Goal: Find specific page/section: Find specific page/section

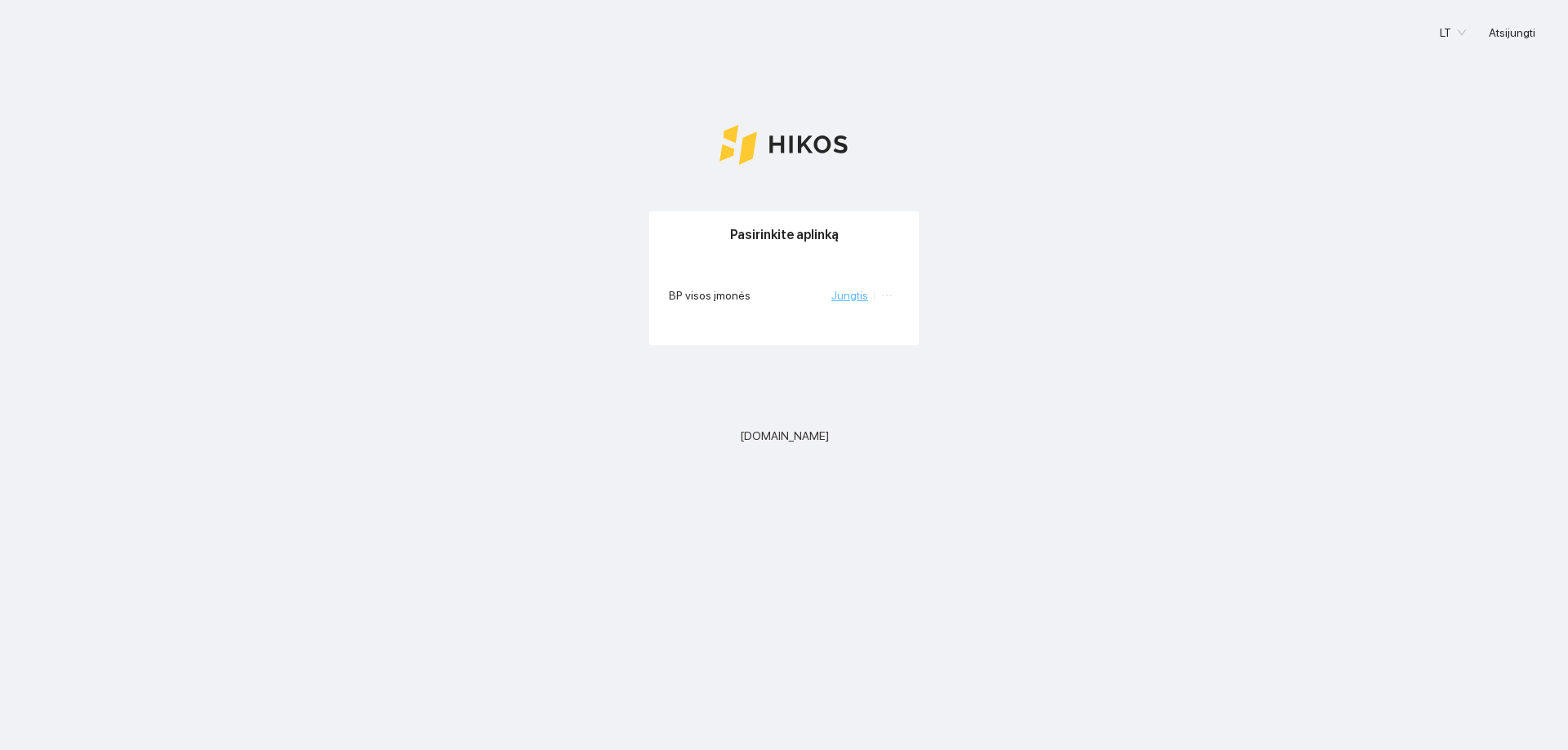
click at [850, 293] on link "Jungtis" at bounding box center [849, 295] width 37 height 13
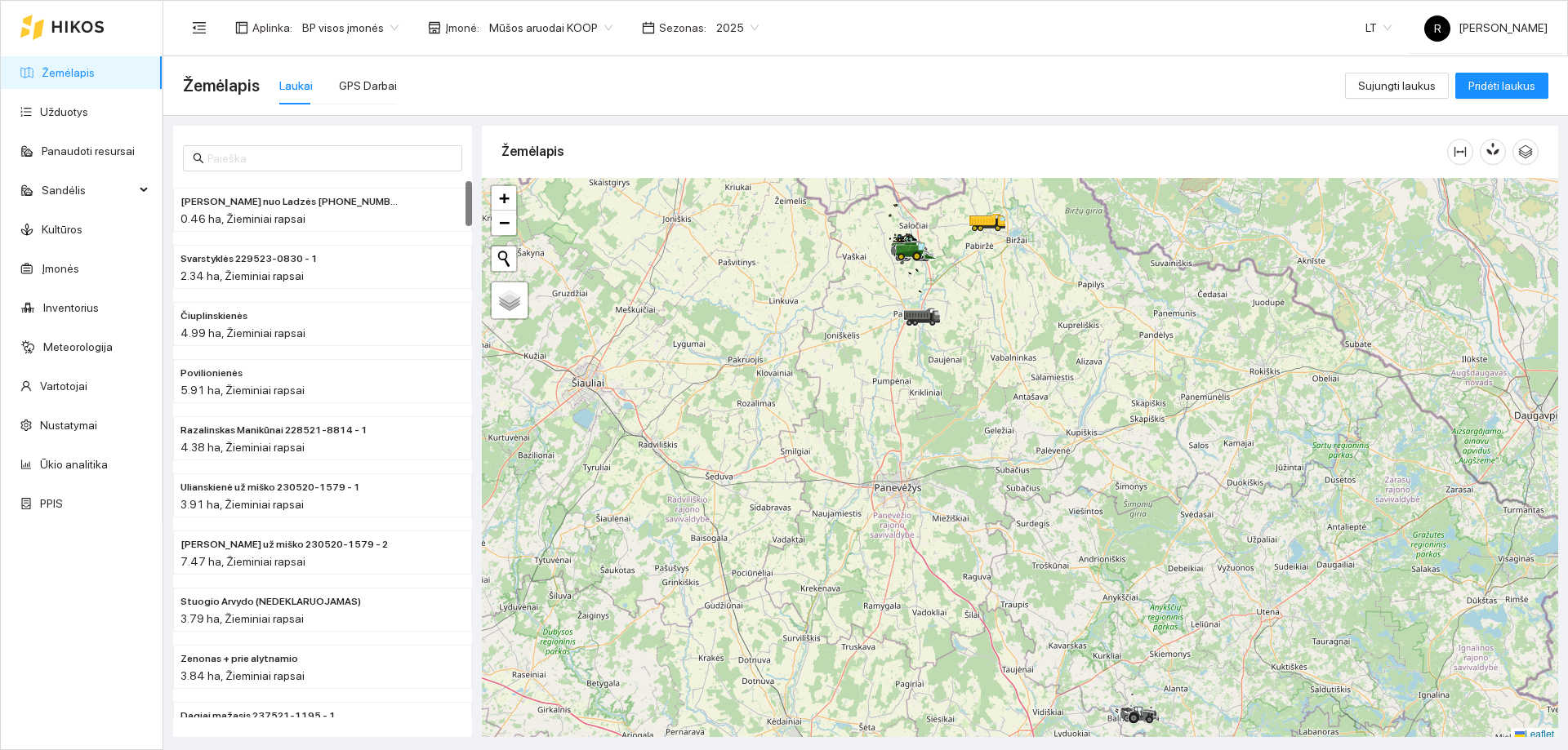
scroll to position [5, 0]
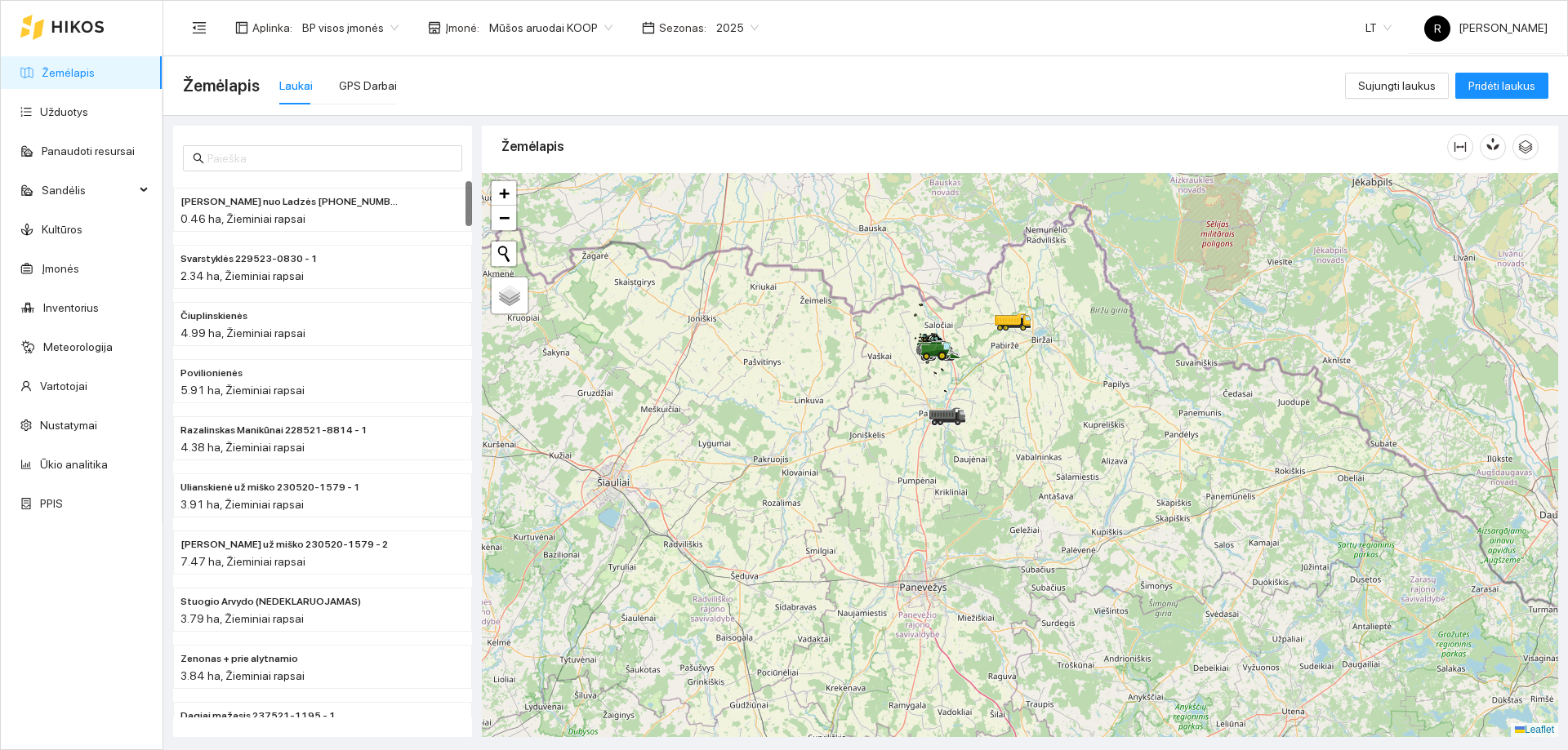
drag, startPoint x: 990, startPoint y: 308, endPoint x: 1016, endPoint y: 414, distance: 109.1
click at [1016, 414] on div at bounding box center [1020, 455] width 1076 height 564
drag, startPoint x: 995, startPoint y: 363, endPoint x: 1011, endPoint y: 411, distance: 50.6
click at [1011, 411] on div at bounding box center [1020, 455] width 1076 height 564
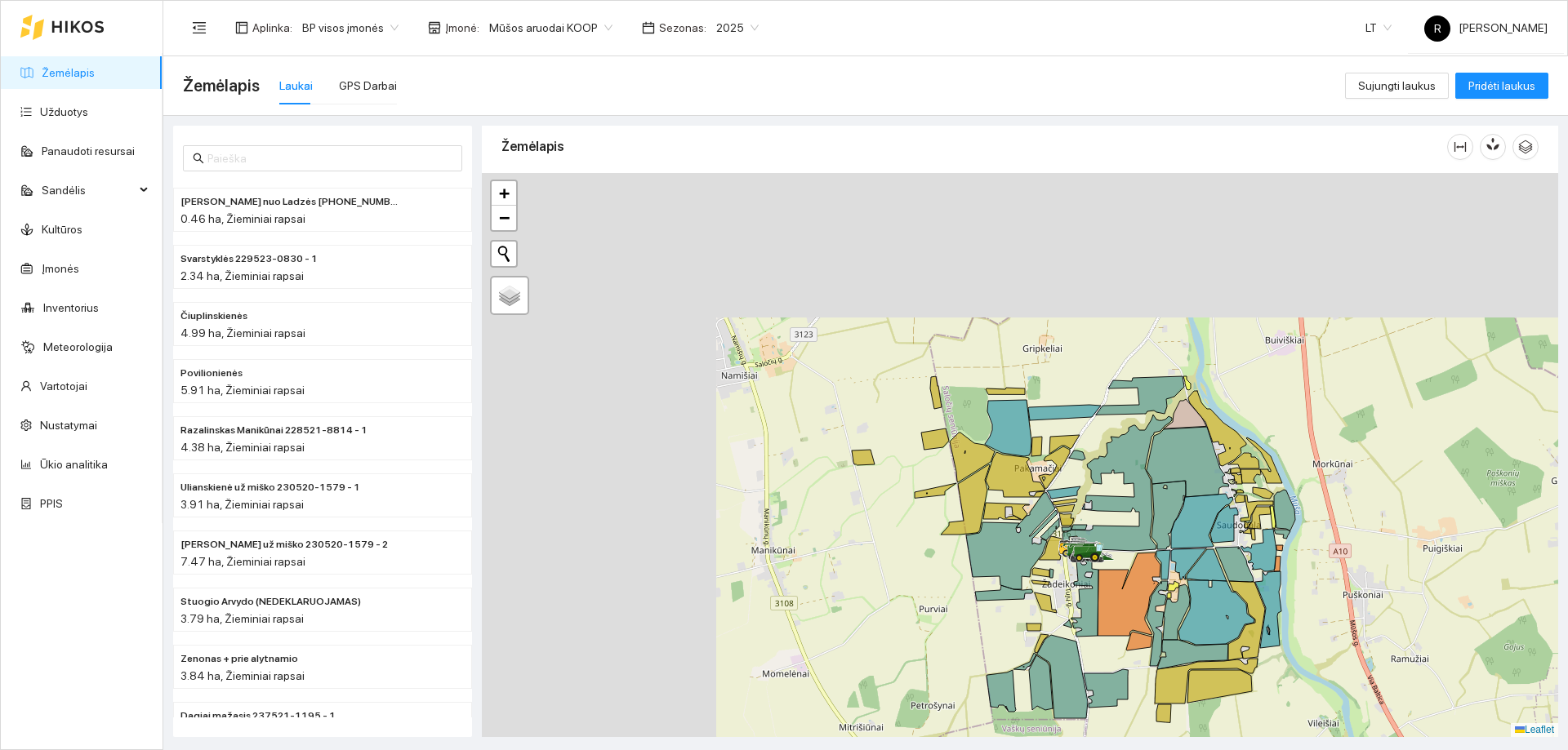
drag, startPoint x: 877, startPoint y: 403, endPoint x: 1304, endPoint y: 585, distance: 464.2
click at [1265, 588] on icon at bounding box center [1246, 621] width 37 height 79
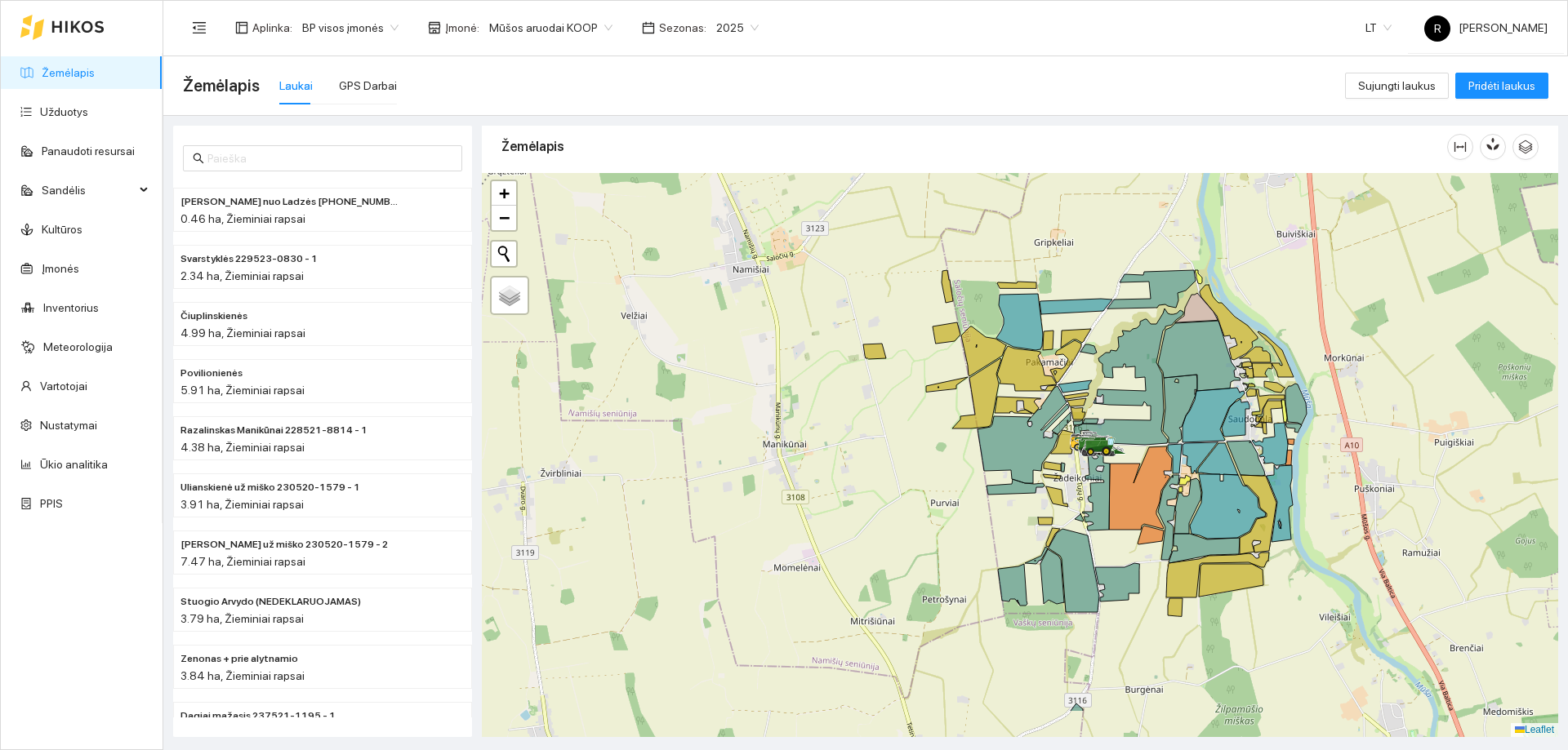
drag, startPoint x: 934, startPoint y: 557, endPoint x: 860, endPoint y: 407, distance: 167.3
click at [860, 407] on div at bounding box center [1020, 455] width 1076 height 564
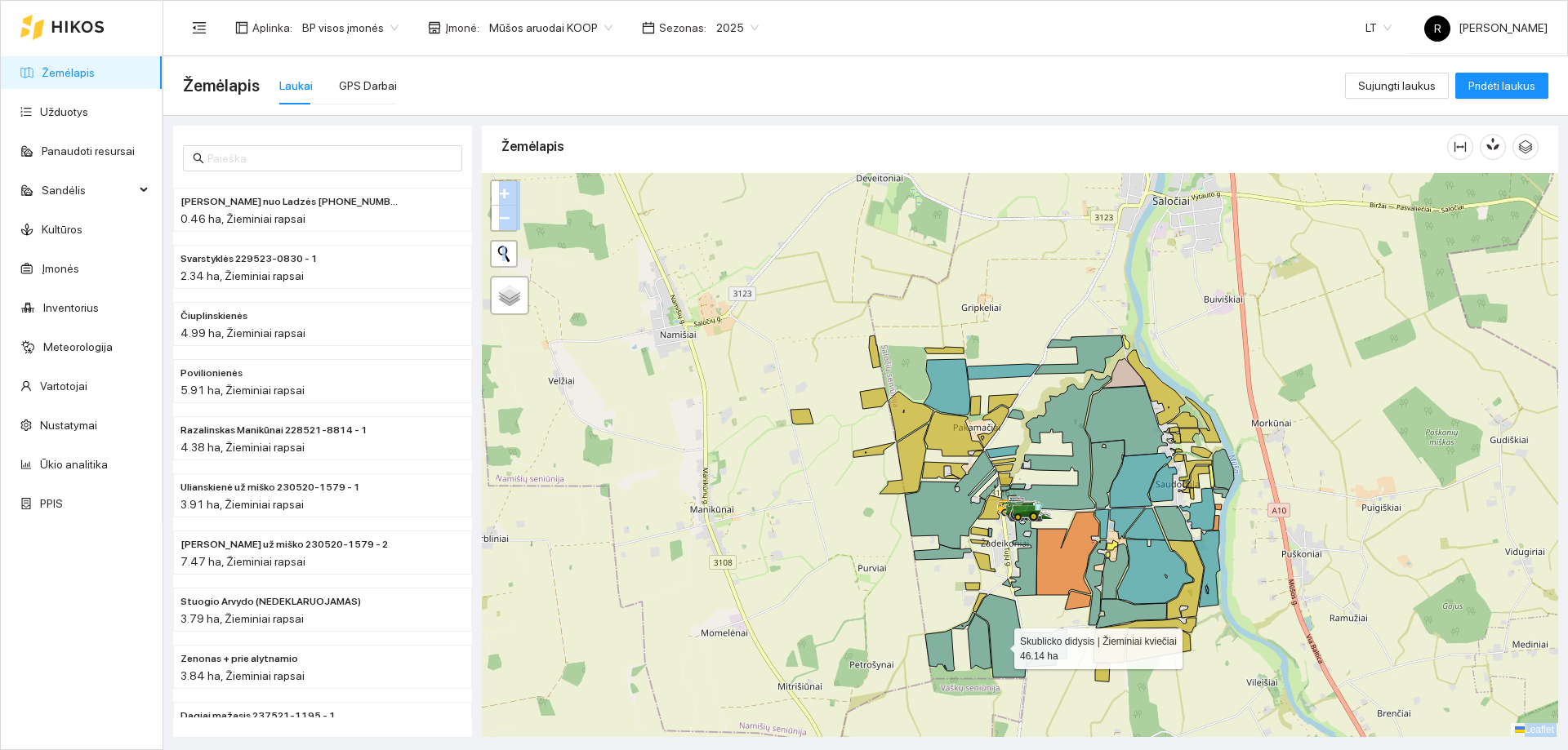
drag, startPoint x: 999, startPoint y: 656, endPoint x: 1003, endPoint y: 630, distance: 26.3
click at [1003, 630] on main "Žemėlapis Laukai GPS Darbai Sujungti laukus Pridėti laukus Paškevičiaus Felikso…" at bounding box center [865, 403] width 1404 height 694
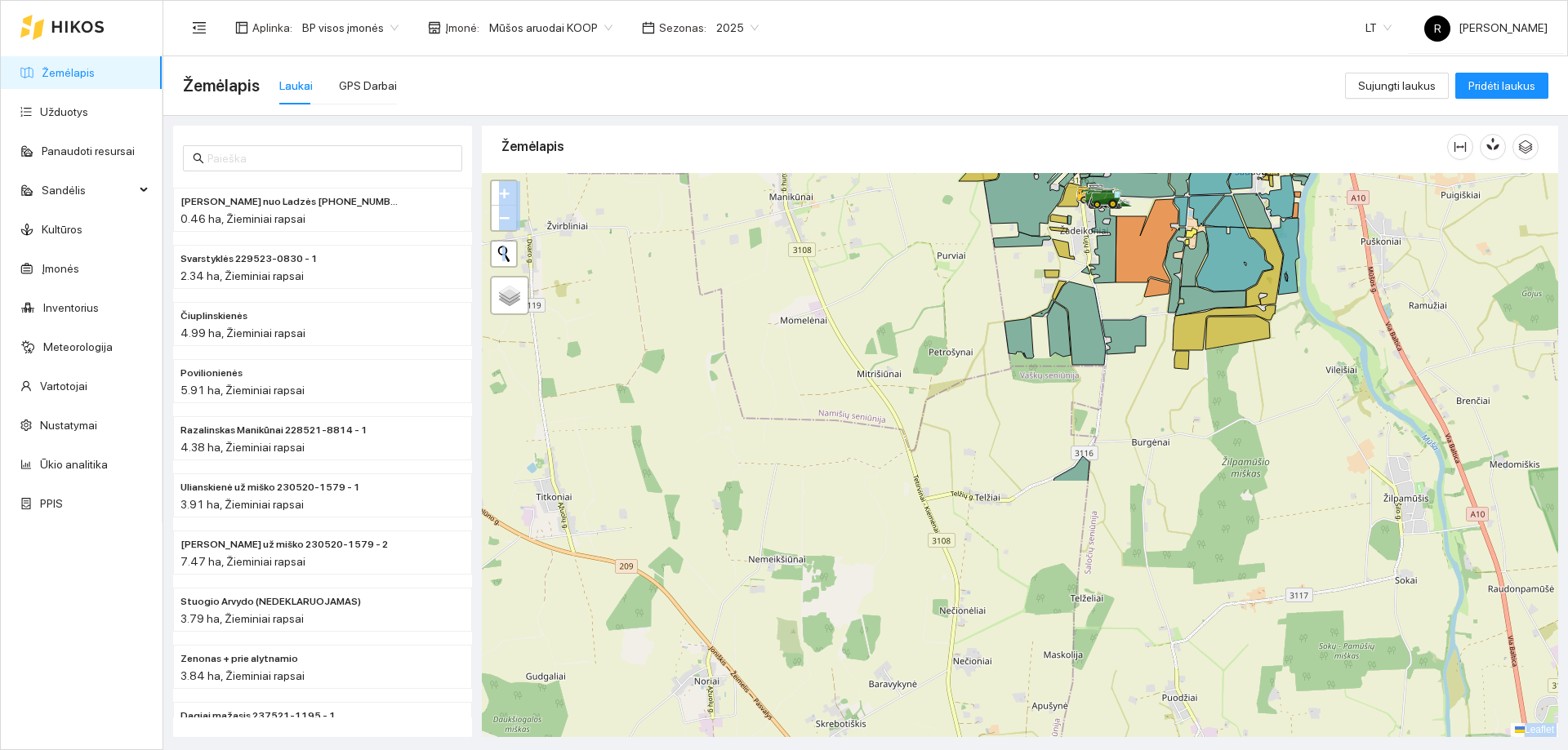
drag, startPoint x: 1014, startPoint y: 642, endPoint x: 1093, endPoint y: 330, distance: 321.8
click at [1093, 330] on icon at bounding box center [1080, 323] width 50 height 83
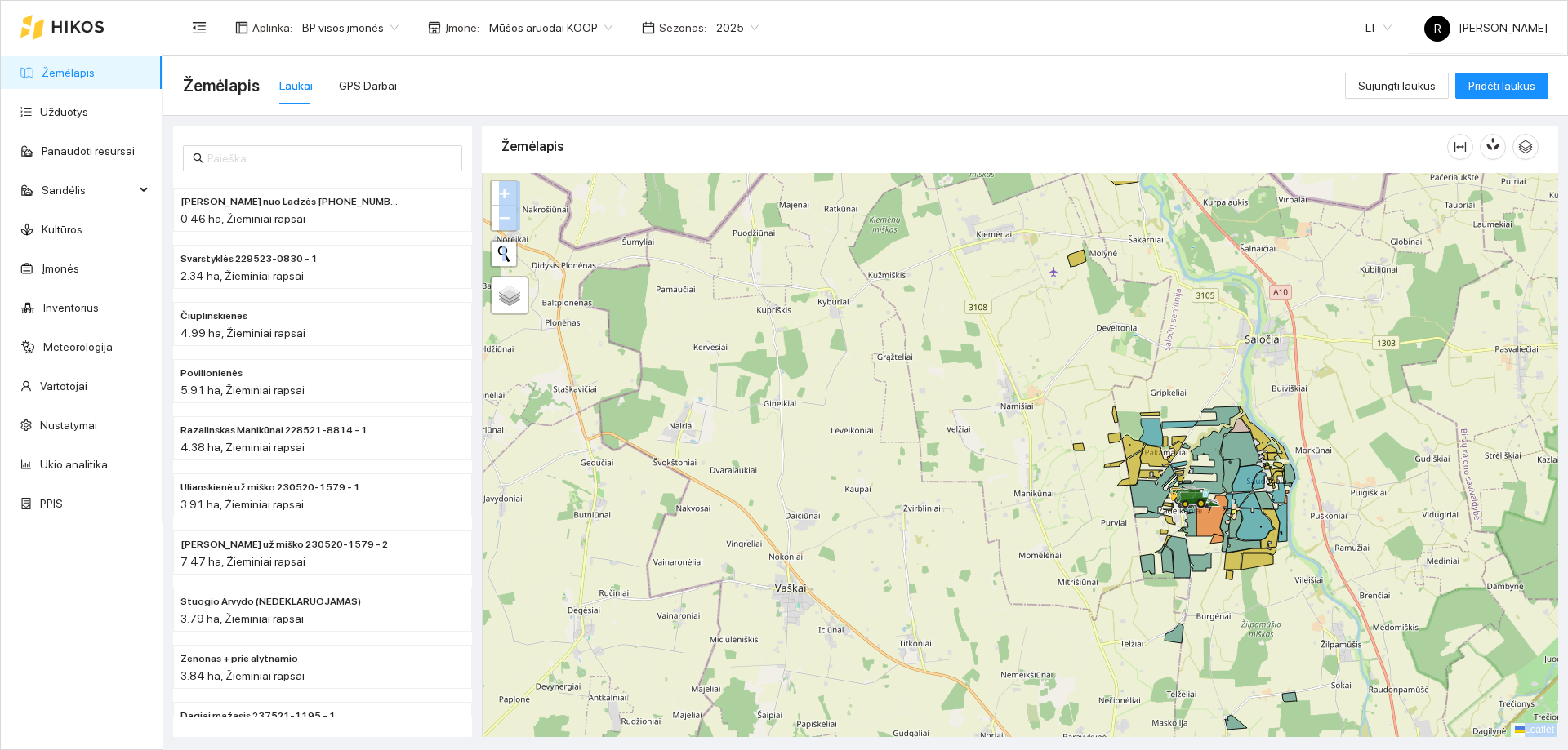
drag, startPoint x: 1155, startPoint y: 581, endPoint x: 1198, endPoint y: 645, distance: 77.1
click at [1198, 645] on div at bounding box center [1020, 455] width 1076 height 564
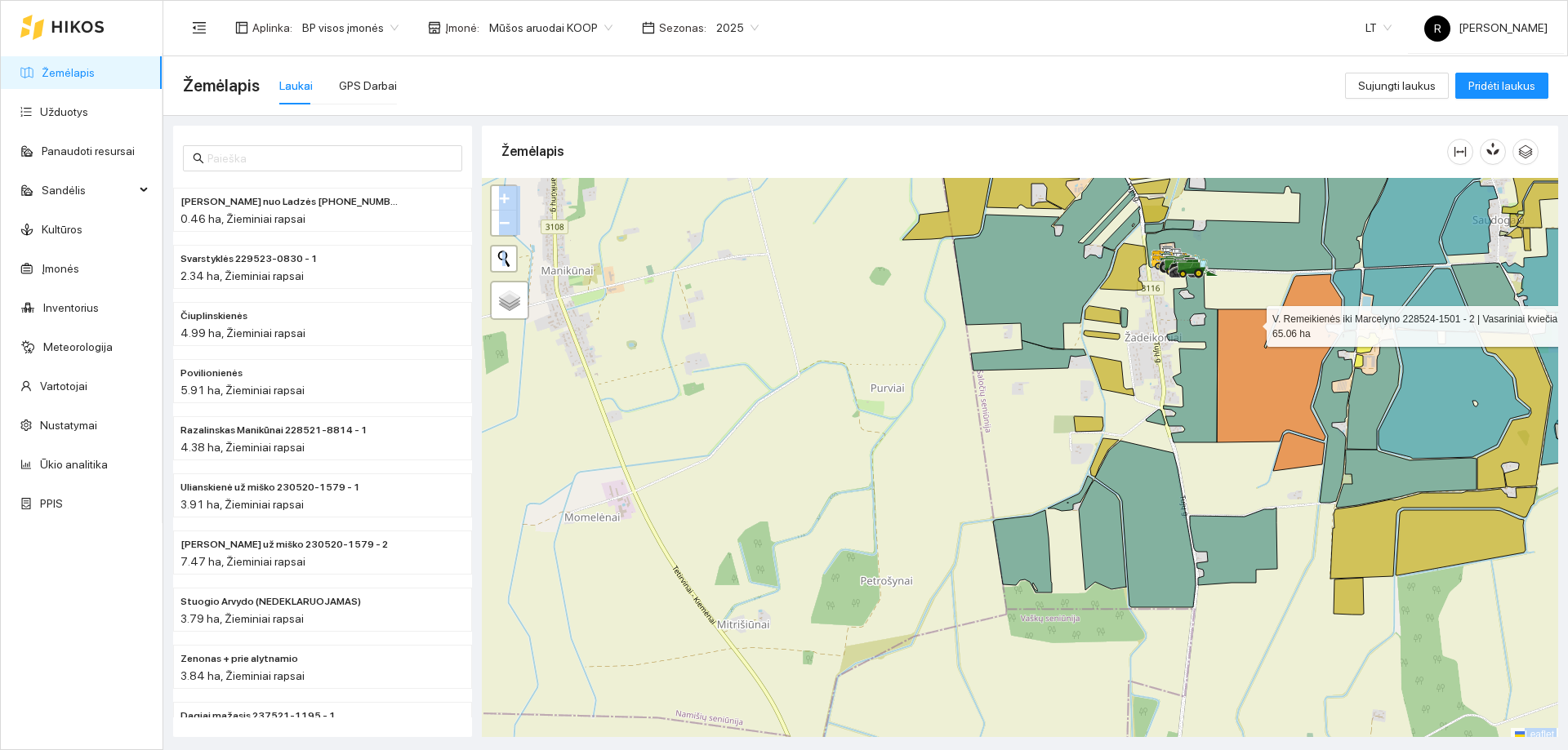
scroll to position [5, 0]
